Goal: Task Accomplishment & Management: Use online tool/utility

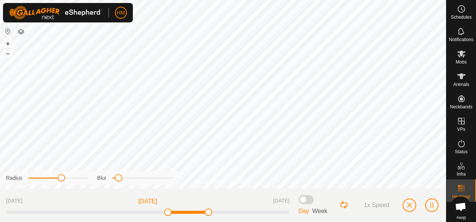
scroll to position [164, 0]
click at [409, 202] on span "button" at bounding box center [409, 205] width 6 height 6
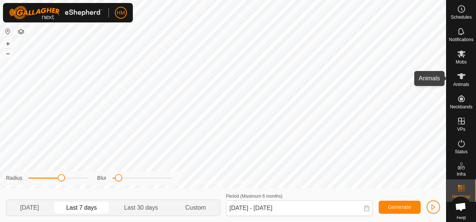
click at [458, 82] on span "Animals" at bounding box center [461, 84] width 16 height 4
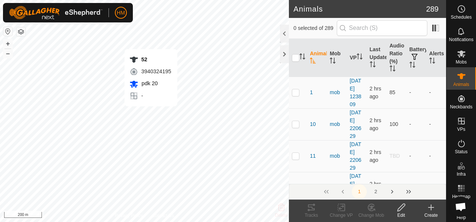
checkbox input "true"
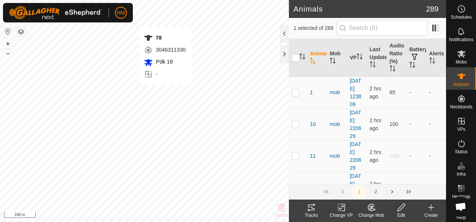
checkbox input "false"
checkbox input "true"
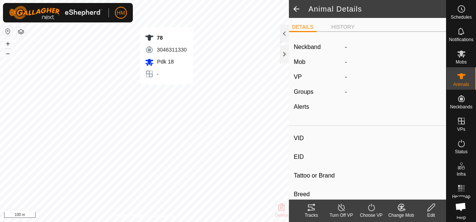
type input "78"
type input "-"
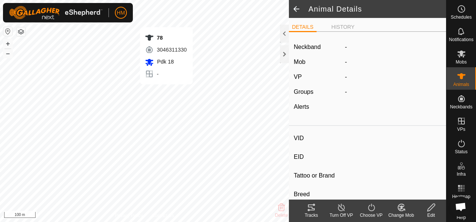
type input "-"
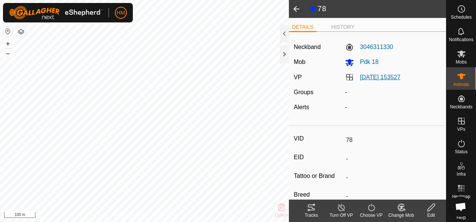
click at [367, 79] on link "[DATE] 153527" at bounding box center [380, 77] width 40 height 6
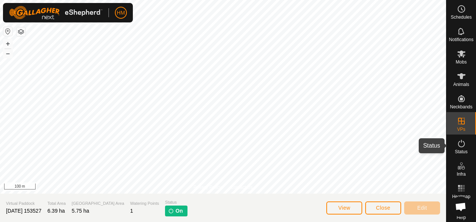
click at [460, 145] on icon at bounding box center [461, 143] width 9 height 9
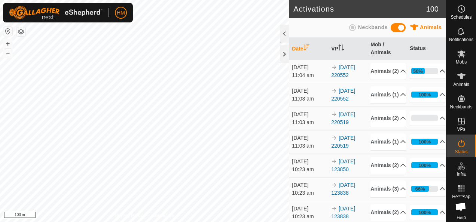
click at [430, 74] on p-accordion-header "50%" at bounding box center [428, 71] width 36 height 15
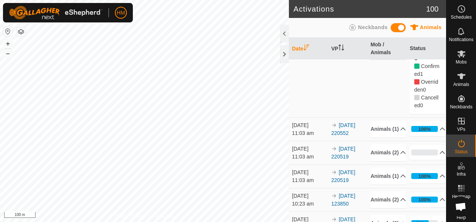
scroll to position [150, 0]
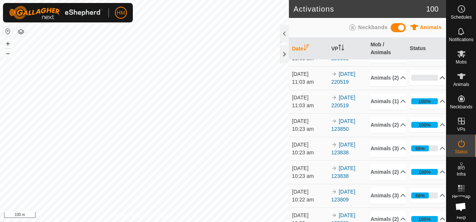
click at [431, 85] on p-accordion-header "0%" at bounding box center [428, 77] width 36 height 15
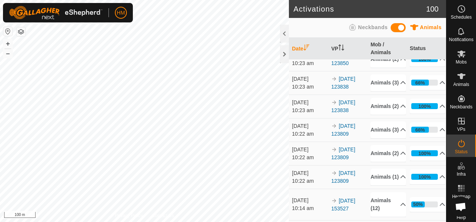
scroll to position [337, 0]
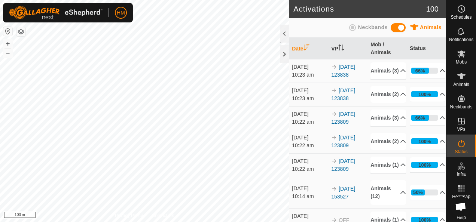
click at [434, 78] on p-accordion-header "66%" at bounding box center [428, 70] width 36 height 15
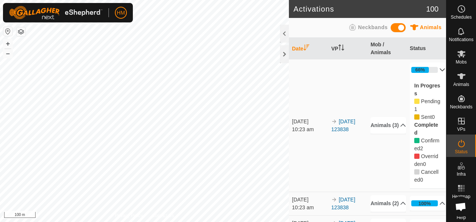
click at [431, 77] on p-accordion-header "66%" at bounding box center [428, 69] width 36 height 15
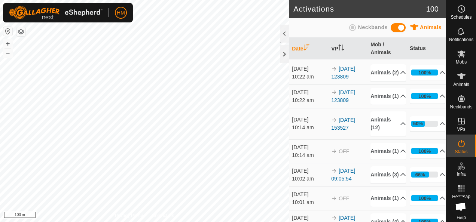
scroll to position [449, 0]
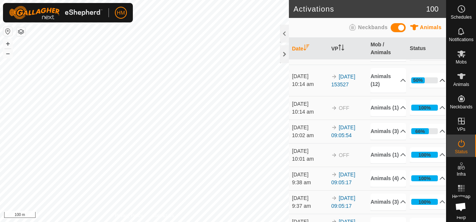
click at [416, 88] on p-accordion-header "50%" at bounding box center [428, 80] width 36 height 15
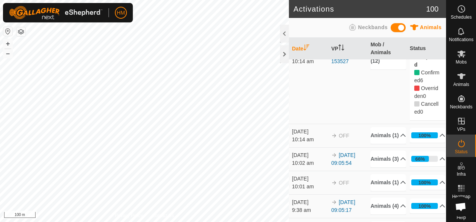
scroll to position [524, 0]
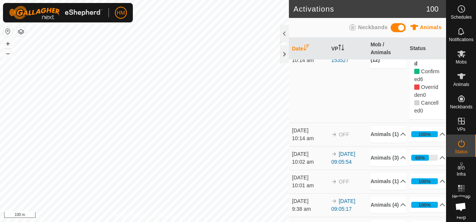
click at [394, 68] on p-accordion-header "Animals (12)" at bounding box center [388, 56] width 36 height 25
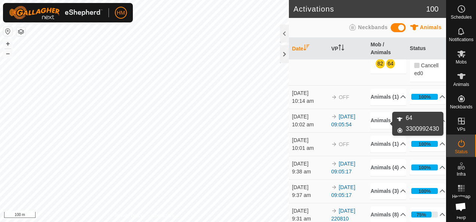
click at [388, 67] on link "64" at bounding box center [391, 64] width 6 height 6
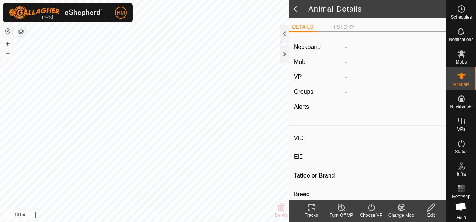
type input "64"
type input "-"
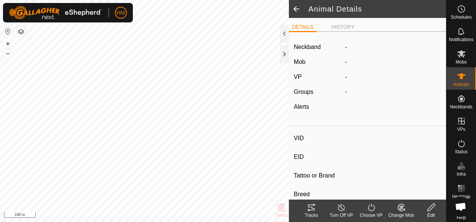
type input "-"
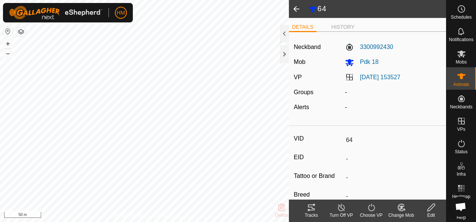
click at [459, 205] on span "Open chat" at bounding box center [461, 208] width 12 height 10
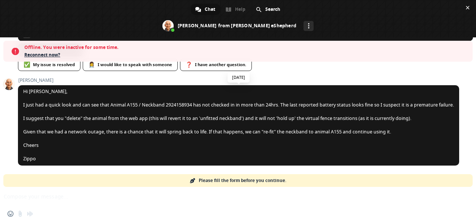
scroll to position [151, 0]
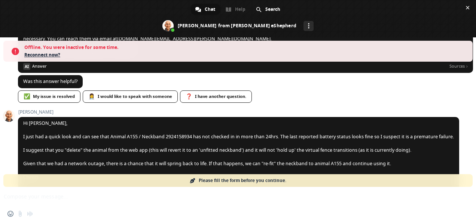
click at [47, 53] on span "Reconnect now?" at bounding box center [246, 54] width 445 height 7
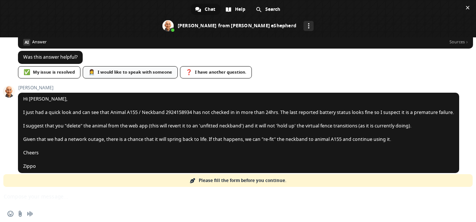
scroll to position [164, 0]
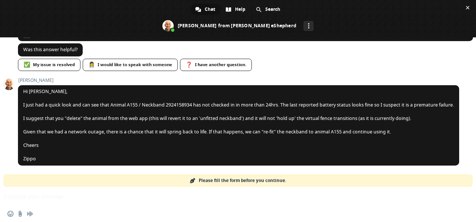
click at [163, 214] on div "Insert an emoji Send a file Audio message" at bounding box center [238, 214] width 476 height 16
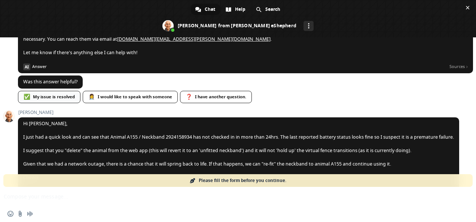
click at [59, 99] on div "✅ My issue is resolved" at bounding box center [49, 97] width 62 height 12
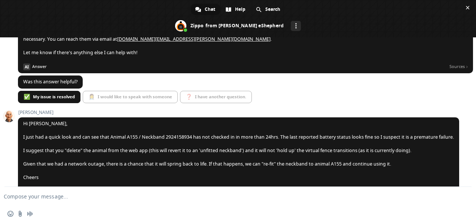
scroll to position [151, 0]
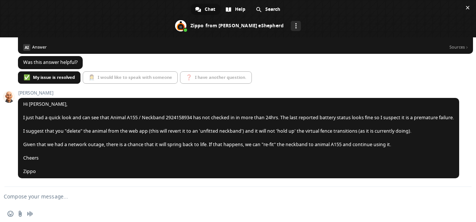
click at [71, 197] on textarea "Compose your message..." at bounding box center [226, 196] width 445 height 7
type textarea "Can 2 VPs overlap?"
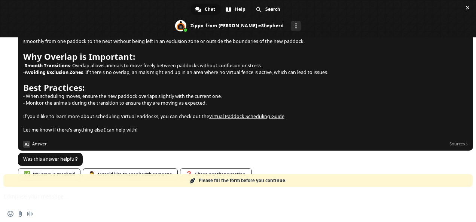
scroll to position [373, 0]
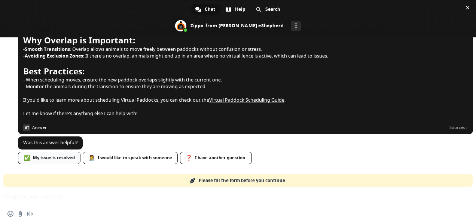
click at [61, 154] on div "✅ My issue is resolved" at bounding box center [49, 158] width 62 height 12
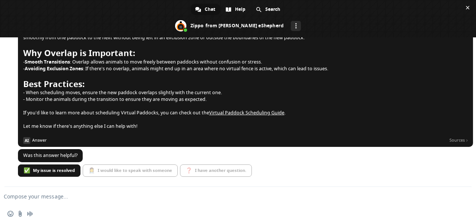
scroll to position [376, 0]
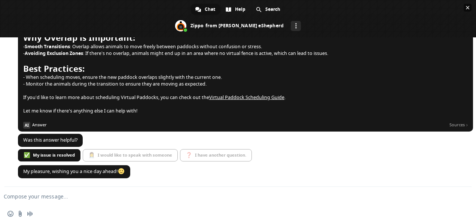
click at [467, 7] on span "Close chat" at bounding box center [468, 8] width 4 height 4
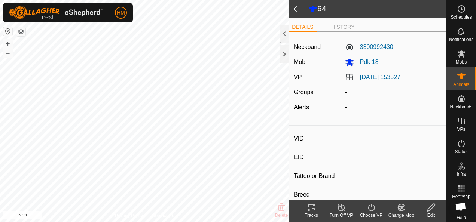
type input "40"
type input "-"
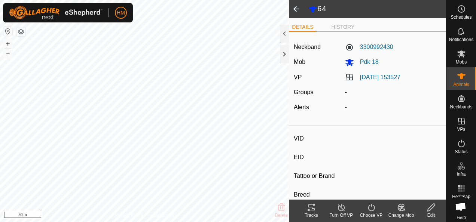
type input "-"
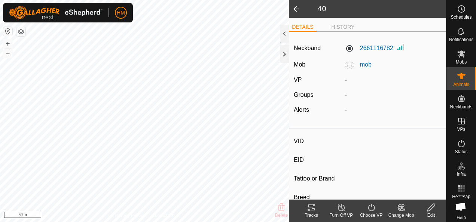
type input "18"
type input "-"
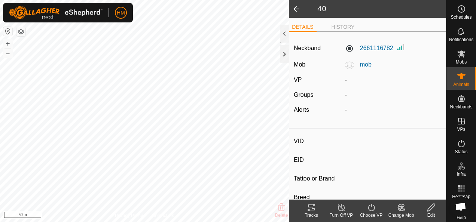
type input "-"
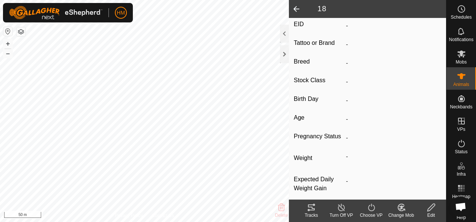
scroll to position [144, 0]
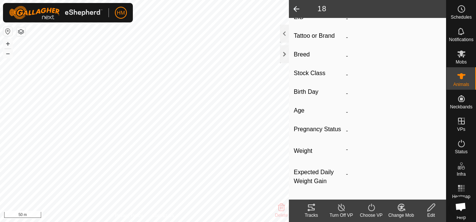
click at [403, 208] on icon at bounding box center [401, 207] width 9 height 9
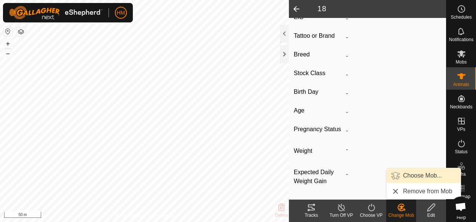
click at [369, 207] on icon at bounding box center [371, 207] width 9 height 9
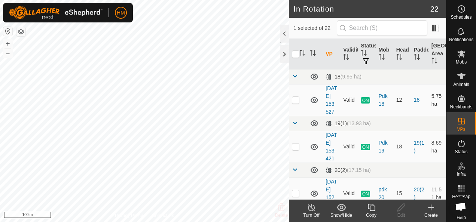
click at [333, 104] on td "[DATE] 153527" at bounding box center [332, 100] width 18 height 32
click at [330, 105] on link "[DATE] 153527" at bounding box center [332, 100] width 12 height 30
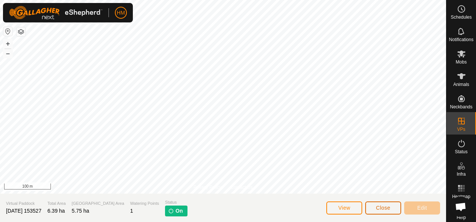
click at [378, 205] on span "Close" at bounding box center [383, 208] width 14 height 6
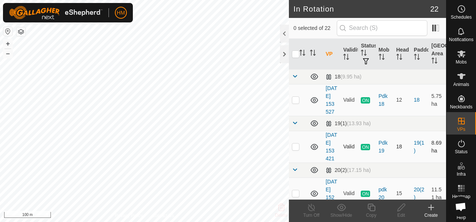
click at [332, 158] on td "[DATE] 153421" at bounding box center [332, 147] width 18 height 32
click at [328, 161] on td "[DATE] 153421" at bounding box center [332, 147] width 18 height 32
click at [328, 162] on link "[DATE] 153421" at bounding box center [332, 147] width 12 height 30
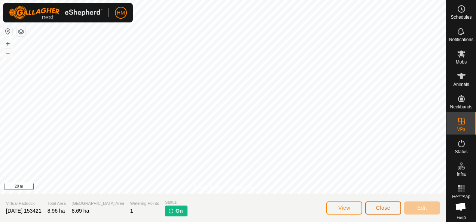
click at [390, 210] on span "Close" at bounding box center [383, 208] width 14 height 6
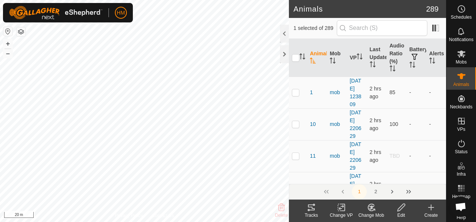
click at [312, 210] on icon at bounding box center [311, 208] width 7 height 6
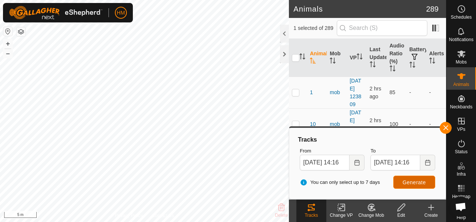
click at [407, 182] on span "Generate" at bounding box center [414, 183] width 23 height 6
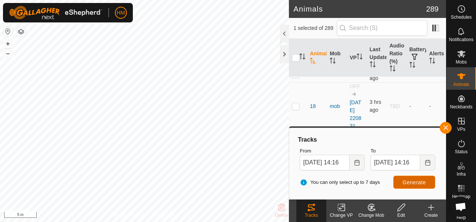
scroll to position [299, 0]
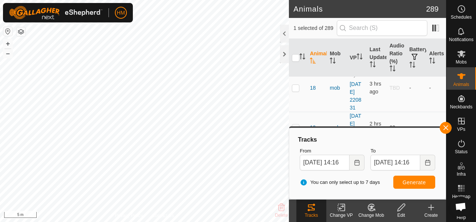
click at [313, 36] on span "16" at bounding box center [313, 32] width 6 height 8
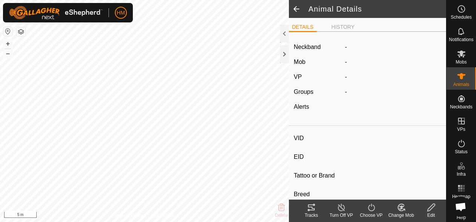
type input "16"
type input "-"
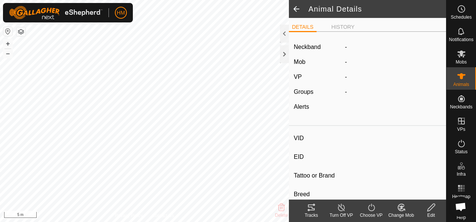
type input "-"
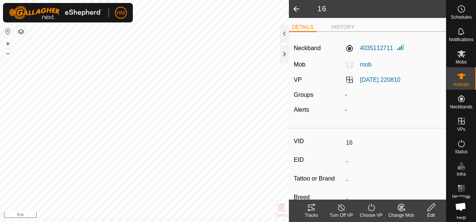
click at [294, 9] on span at bounding box center [296, 9] width 15 height 18
